Goal: Task Accomplishment & Management: Manage account settings

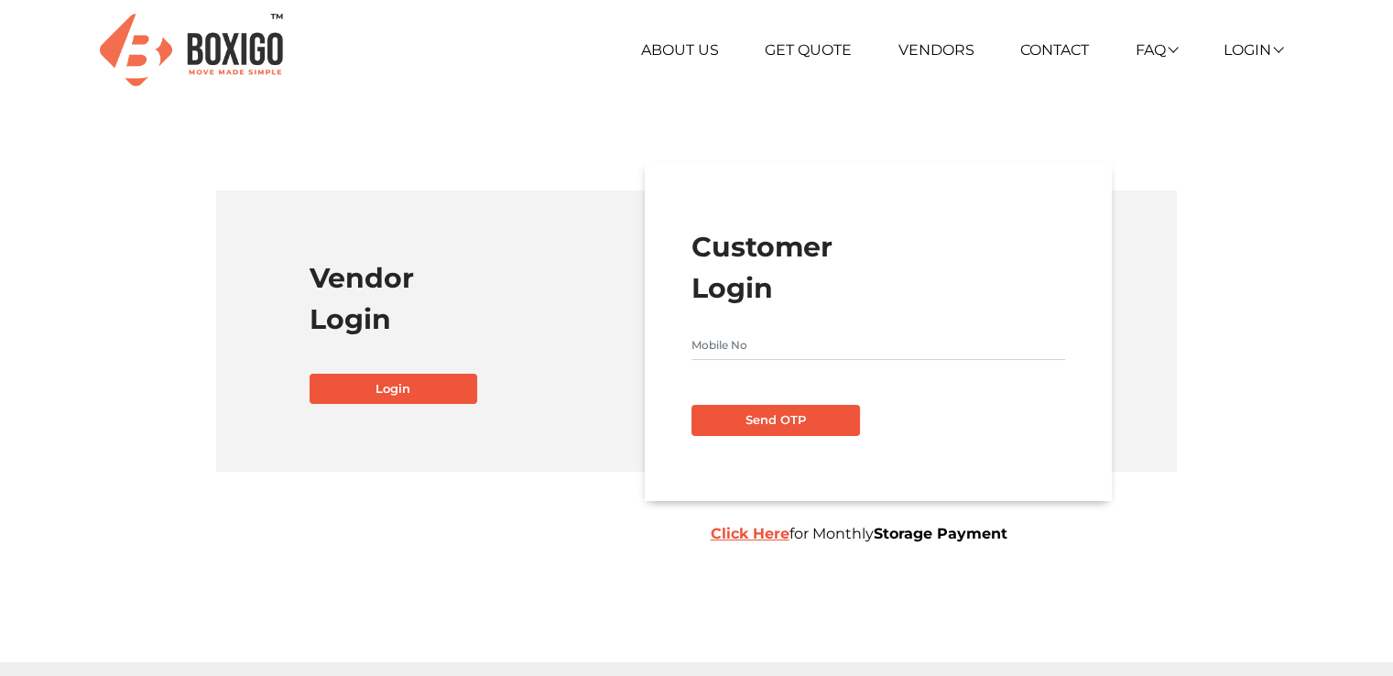
click at [759, 330] on form "Customer Login Send OTP Click Here for Monthly Storage Payment" at bounding box center [879, 330] width 374 height 209
click at [763, 333] on input "text" at bounding box center [879, 345] width 374 height 29
type input "8951417887"
click at [815, 427] on button "Send OTP" at bounding box center [776, 420] width 169 height 31
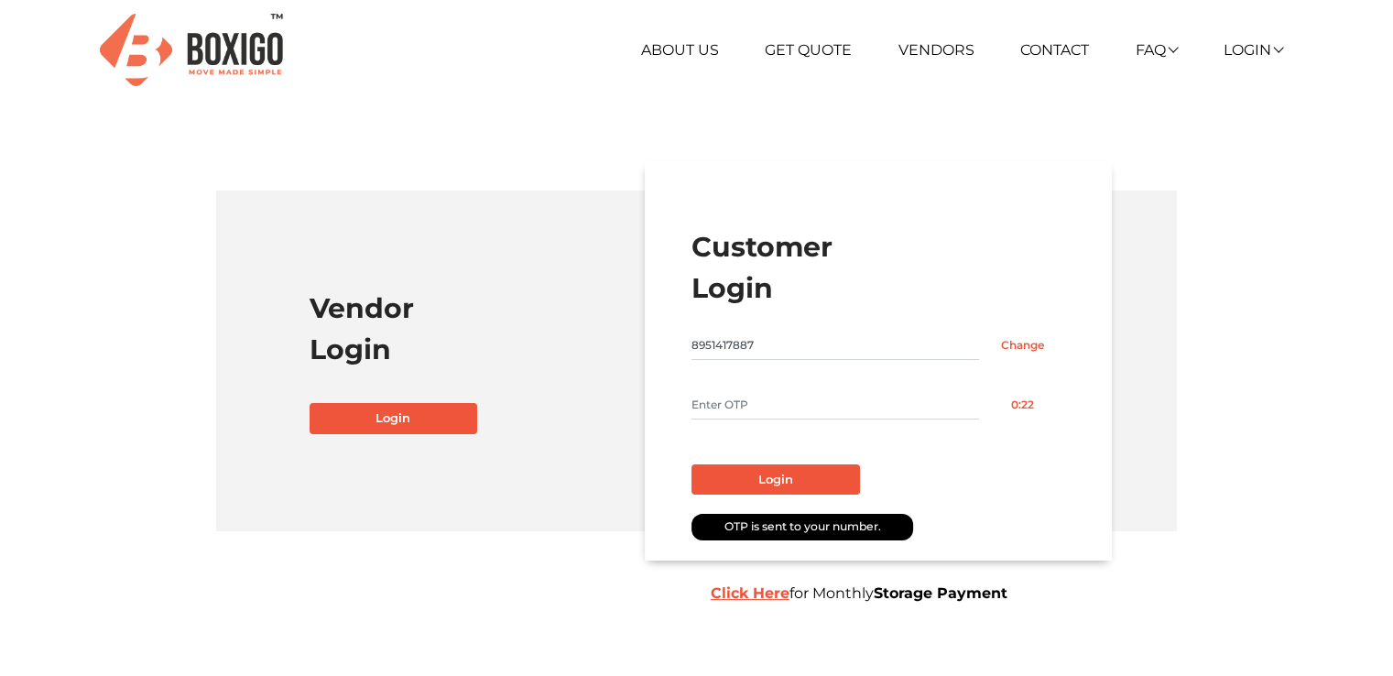
click at [790, 399] on input "text" at bounding box center [836, 404] width 288 height 29
type input "1359"
click at [780, 482] on button "Login" at bounding box center [776, 479] width 169 height 31
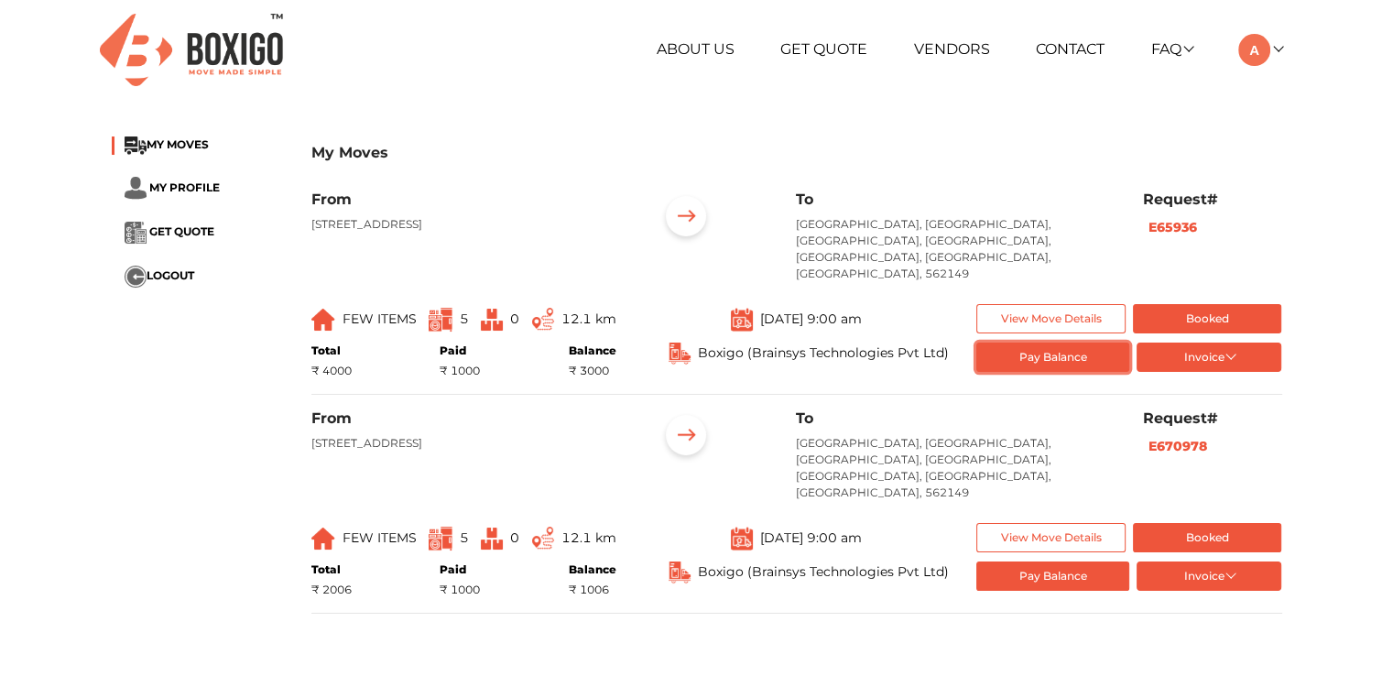
click at [1085, 343] on button "Pay Balance" at bounding box center [1052, 358] width 153 height 30
click at [812, 133] on div "My Moves MY MOVES MY PROFILE GET QUOTE LOGOUT My Moves From [GEOGRAPHIC_DATA], …" at bounding box center [697, 383] width 1198 height 520
click at [1247, 41] on img at bounding box center [1254, 50] width 32 height 32
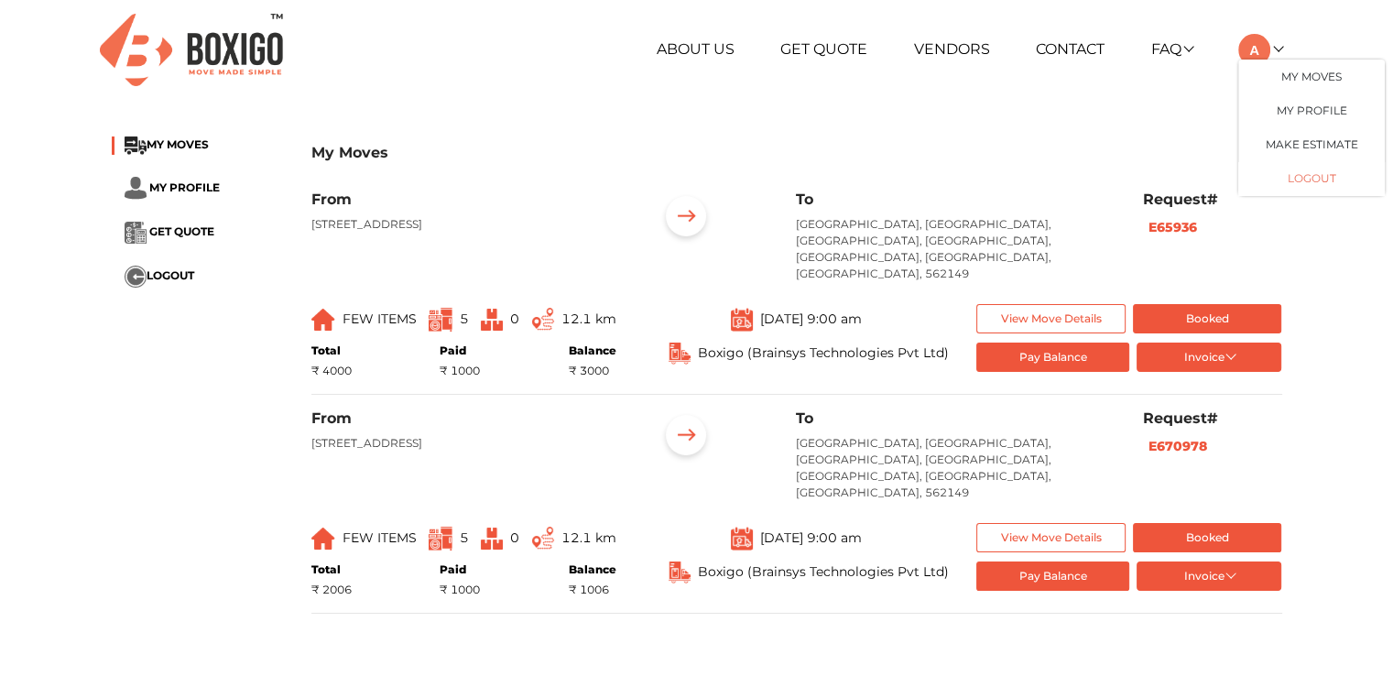
click at [1302, 189] on button "LOGOUT" at bounding box center [1311, 179] width 147 height 34
